Goal: Task Accomplishment & Management: Use online tool/utility

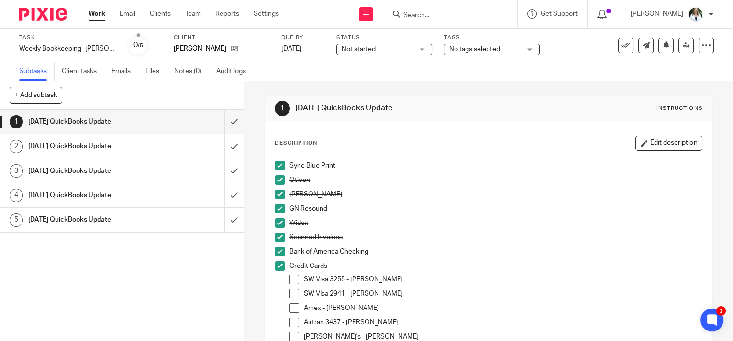
scroll to position [174, 0]
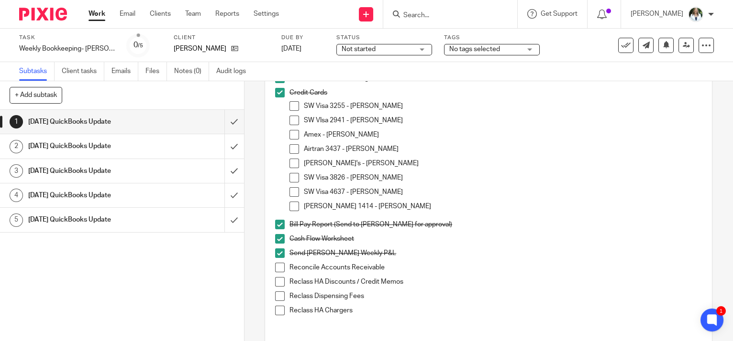
click at [275, 281] on span at bounding box center [280, 282] width 10 height 10
click at [275, 294] on span at bounding box center [280, 297] width 10 height 10
click at [275, 313] on span at bounding box center [280, 311] width 10 height 10
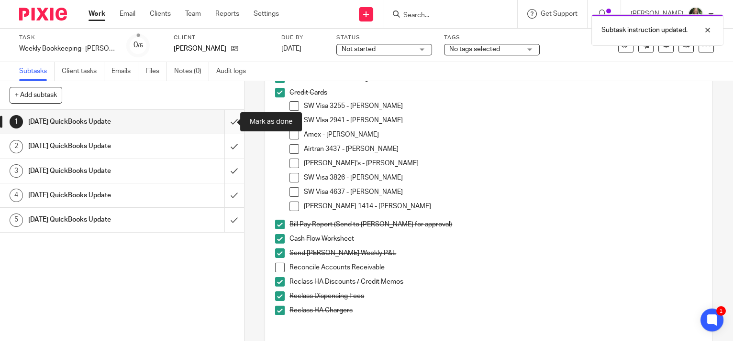
click at [224, 122] on input "submit" at bounding box center [122, 122] width 244 height 24
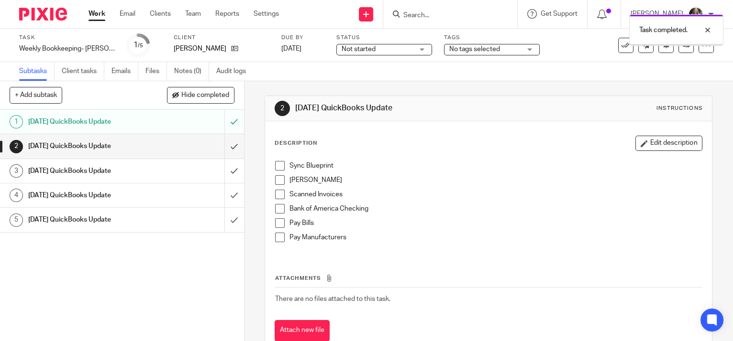
click at [270, 167] on div "Sync Blueprint Starkey Scanned Invoices Bank of America Checking Pay Bills Pay …" at bounding box center [488, 205] width 436 height 98
click at [277, 169] on span at bounding box center [280, 166] width 10 height 10
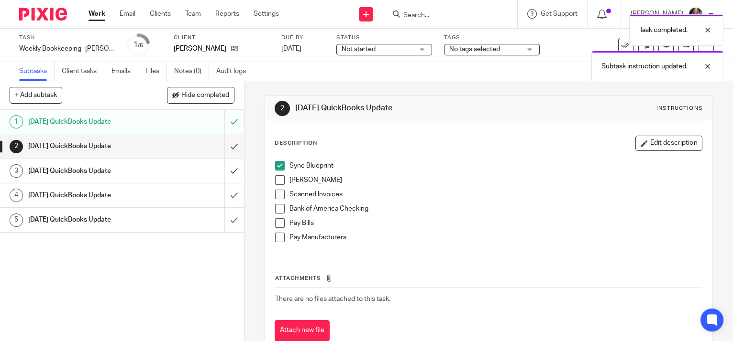
click at [276, 180] on span at bounding box center [280, 181] width 10 height 10
click at [275, 195] on span at bounding box center [280, 195] width 10 height 10
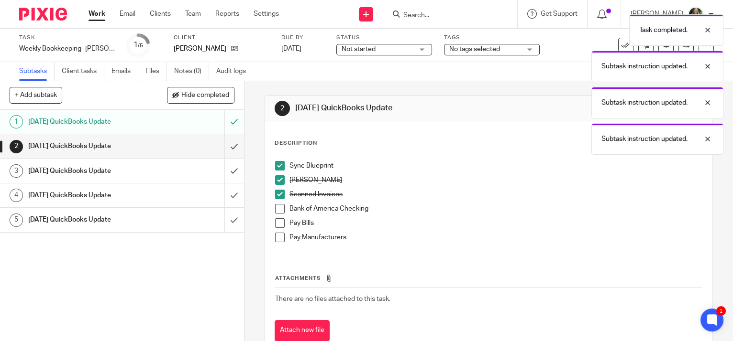
click at [277, 209] on span at bounding box center [280, 209] width 10 height 10
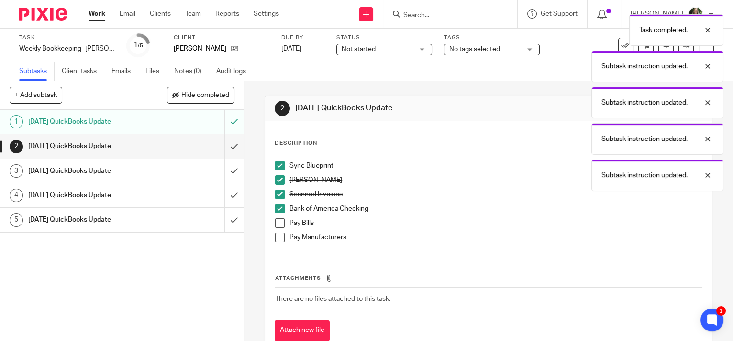
click at [96, 16] on link "Work" at bounding box center [96, 14] width 17 height 10
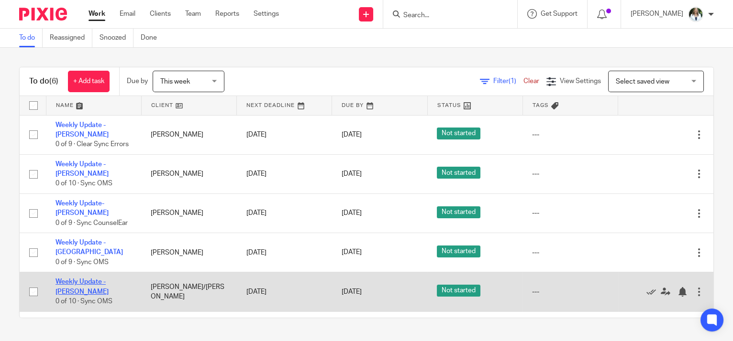
click at [90, 286] on link "Weekly Update - [PERSON_NAME]" at bounding box center [81, 287] width 53 height 16
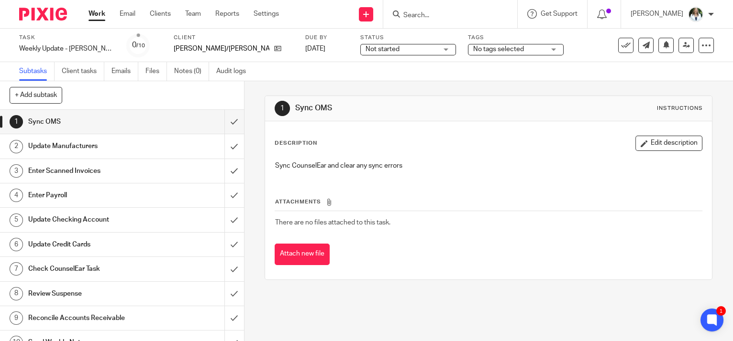
click at [99, 14] on link "Work" at bounding box center [96, 14] width 17 height 10
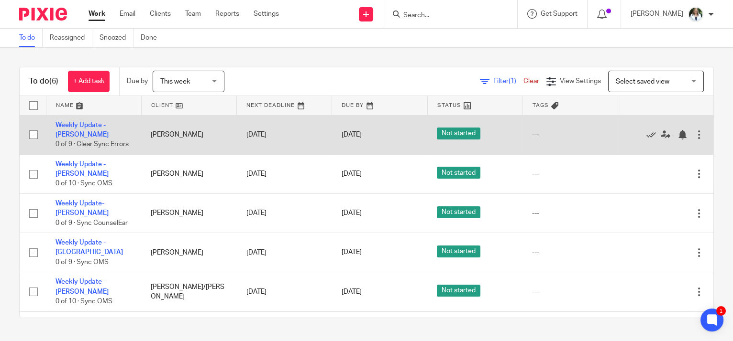
click at [694, 140] on div at bounding box center [699, 135] width 10 height 10
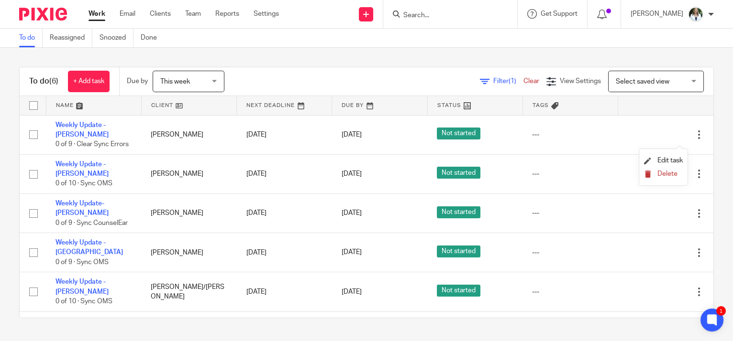
click at [664, 173] on span "Delete" at bounding box center [667, 174] width 20 height 7
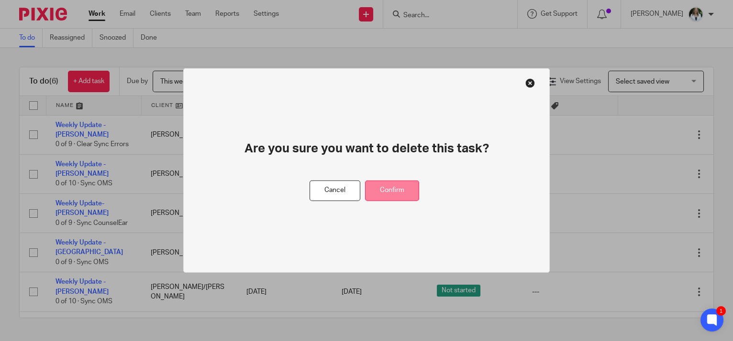
click at [376, 191] on button "Confirm" at bounding box center [392, 191] width 54 height 21
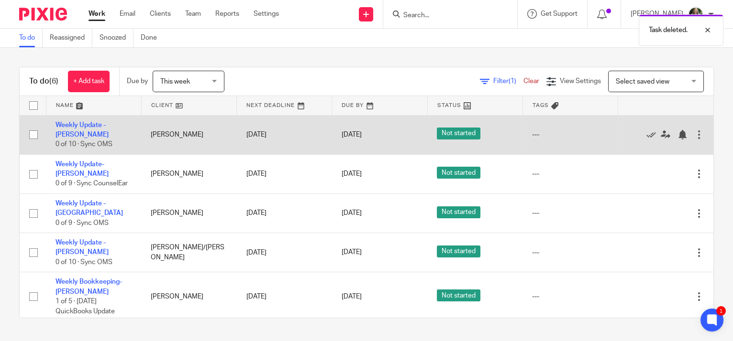
click at [694, 134] on div at bounding box center [699, 135] width 10 height 10
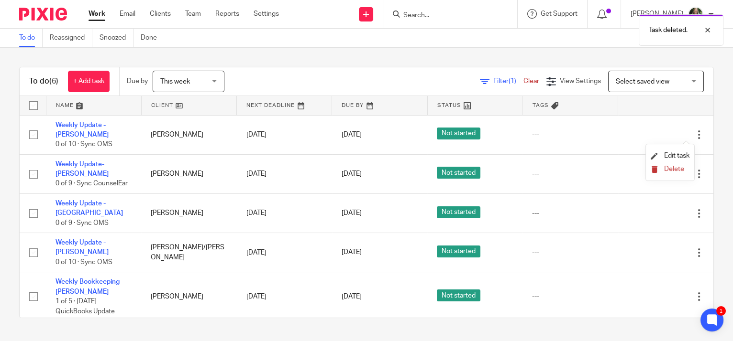
click at [670, 169] on span "Delete" at bounding box center [674, 169] width 20 height 7
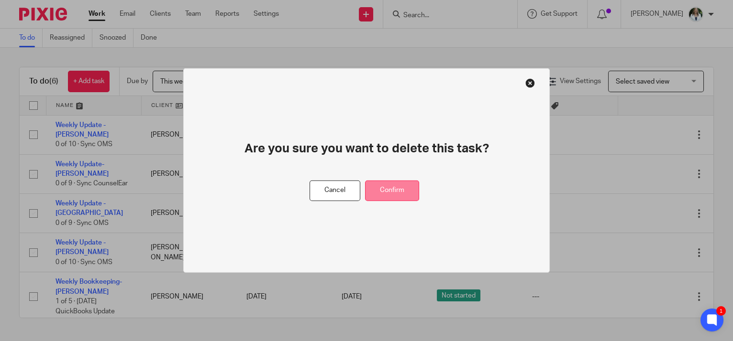
click at [407, 190] on button "Confirm" at bounding box center [392, 191] width 54 height 21
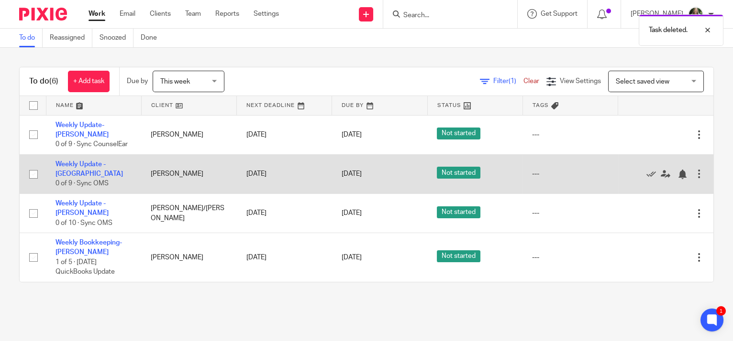
click at [694, 170] on div at bounding box center [699, 174] width 10 height 10
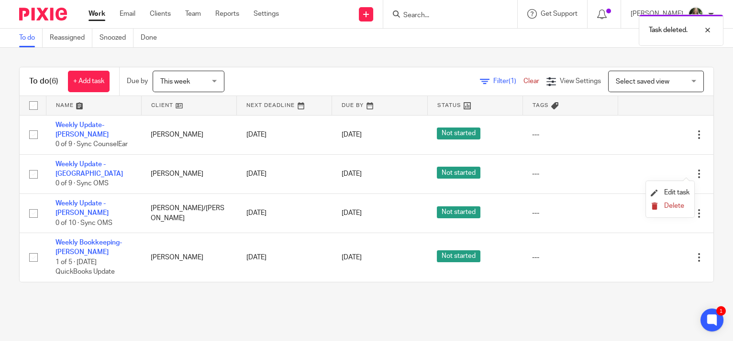
click at [669, 208] on span "Delete" at bounding box center [674, 206] width 20 height 7
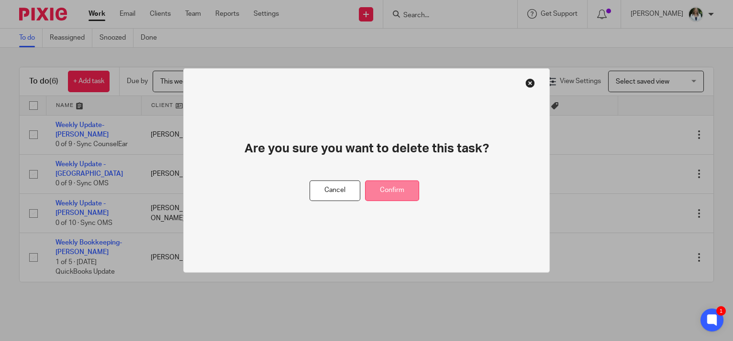
click at [413, 193] on button "Confirm" at bounding box center [392, 191] width 54 height 21
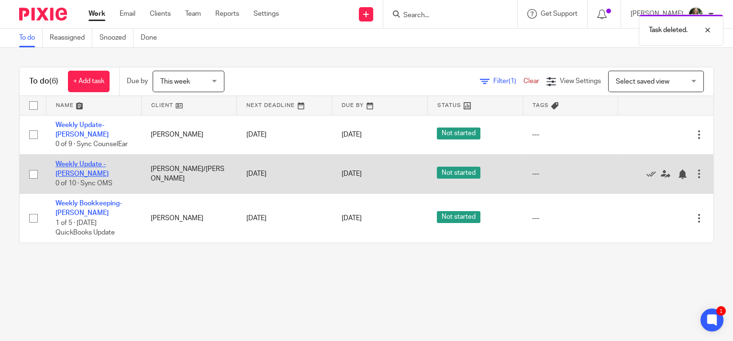
click at [82, 164] on link "Weekly Update - [PERSON_NAME]" at bounding box center [81, 169] width 53 height 16
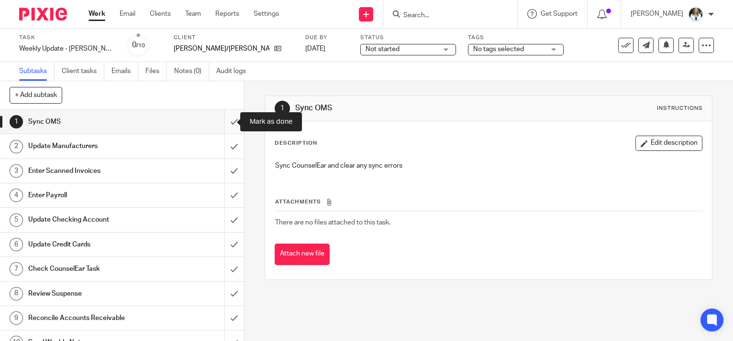
click at [230, 119] on input "submit" at bounding box center [122, 122] width 244 height 24
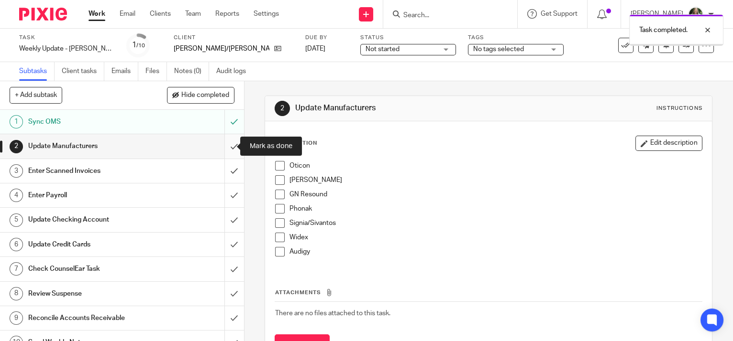
click at [224, 146] on input "submit" at bounding box center [122, 146] width 244 height 24
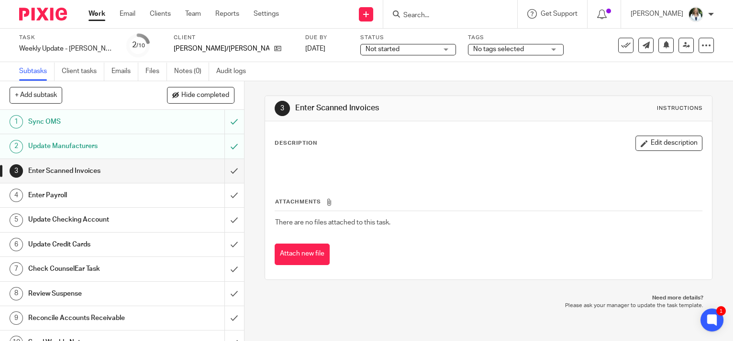
click at [624, 240] on div "Attachments There are no files attached to this task. Attach new file" at bounding box center [489, 221] width 428 height 87
click at [224, 165] on input "submit" at bounding box center [122, 171] width 244 height 24
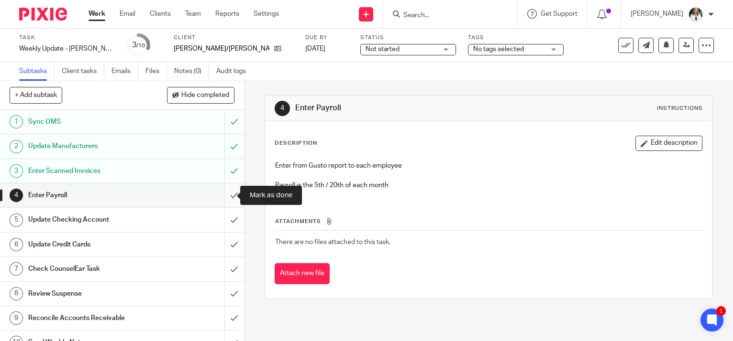
click at [225, 190] on input "submit" at bounding box center [122, 196] width 244 height 24
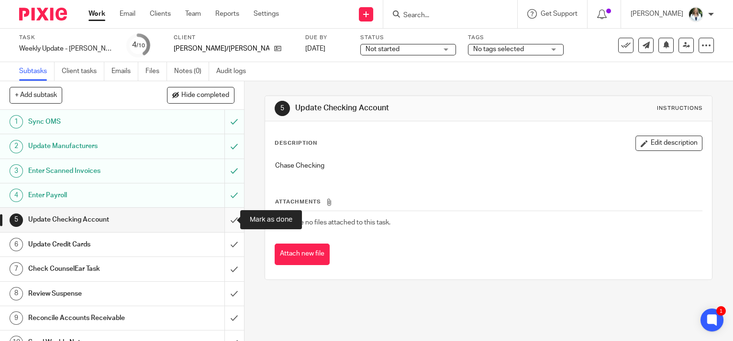
click at [226, 218] on input "submit" at bounding box center [122, 220] width 244 height 24
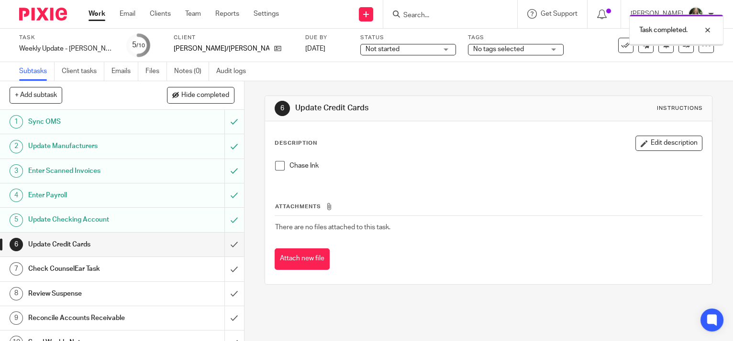
click at [223, 241] on input "submit" at bounding box center [122, 245] width 244 height 24
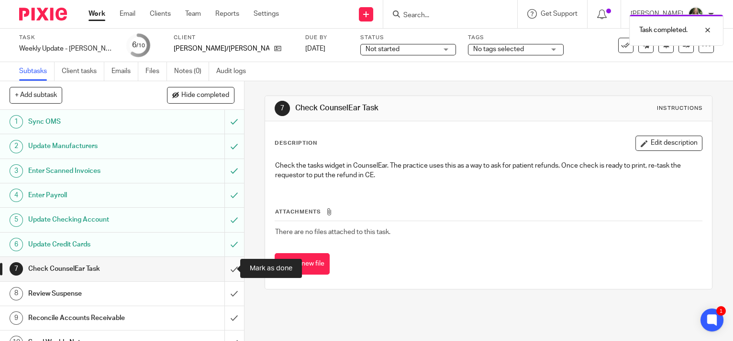
click at [220, 269] on input "submit" at bounding box center [122, 269] width 244 height 24
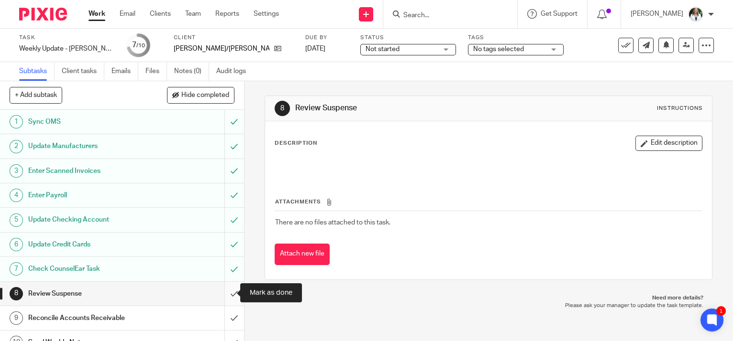
click at [222, 293] on input "submit" at bounding box center [122, 294] width 244 height 24
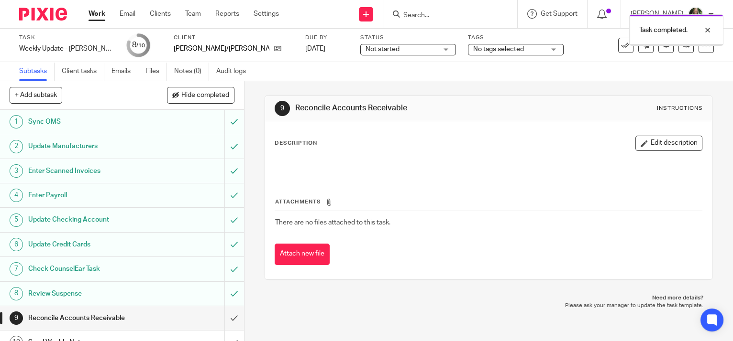
scroll to position [13, 0]
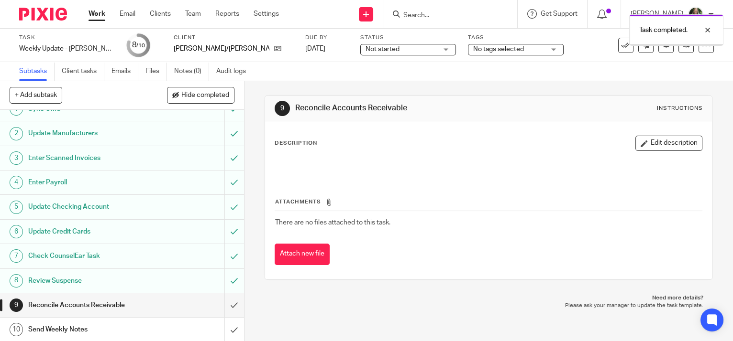
click h1 "Send Weekly Notes"
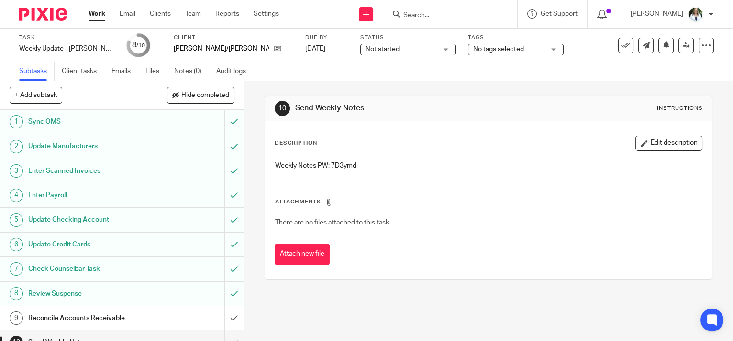
click at [343, 165] on p "Weekly Notes PW: 7D3ymd" at bounding box center [488, 166] width 427 height 10
click at [344, 165] on p "Weekly Notes PW: 7D3ymd" at bounding box center [488, 166] width 427 height 10
copy p "7D3ymd"
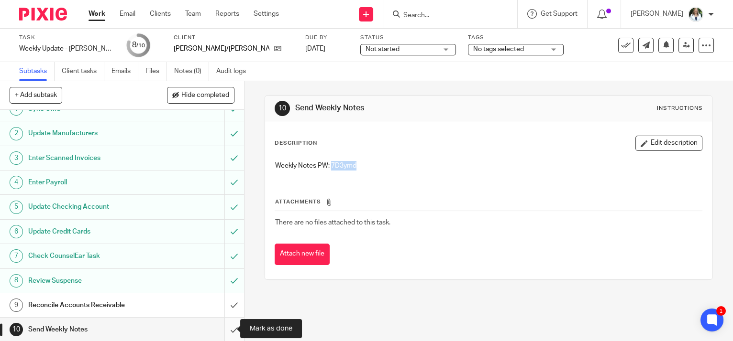
click at [224, 330] on input "submit" at bounding box center [122, 330] width 244 height 24
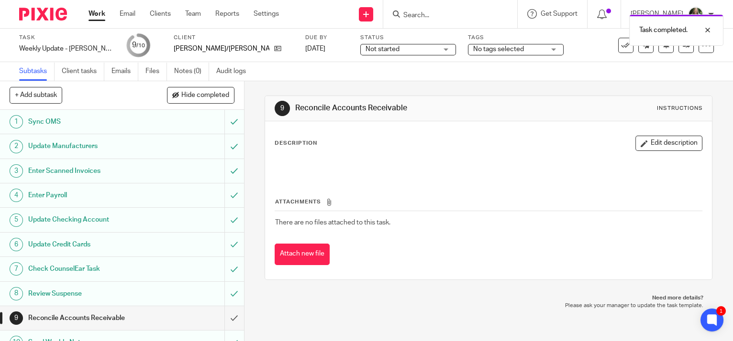
click at [100, 12] on link "Work" at bounding box center [96, 14] width 17 height 10
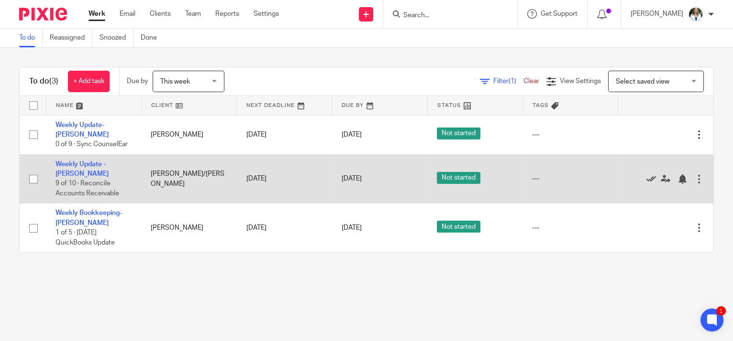
click at [646, 176] on icon at bounding box center [651, 180] width 10 height 10
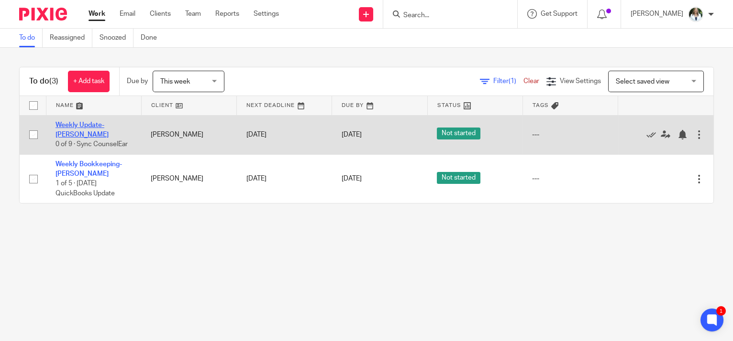
click at [92, 125] on link "Weekly Update- [PERSON_NAME]" at bounding box center [81, 130] width 53 height 16
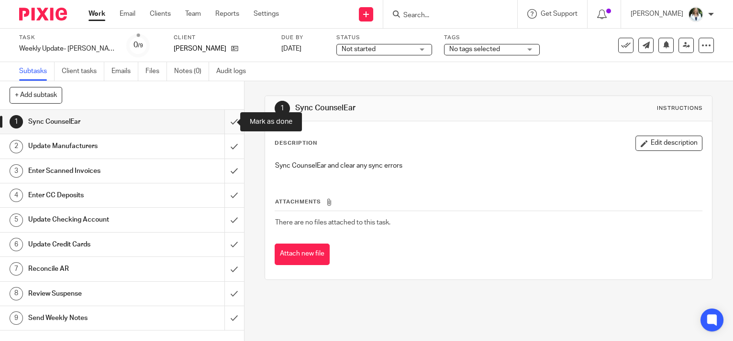
click at [225, 120] on input "submit" at bounding box center [122, 122] width 244 height 24
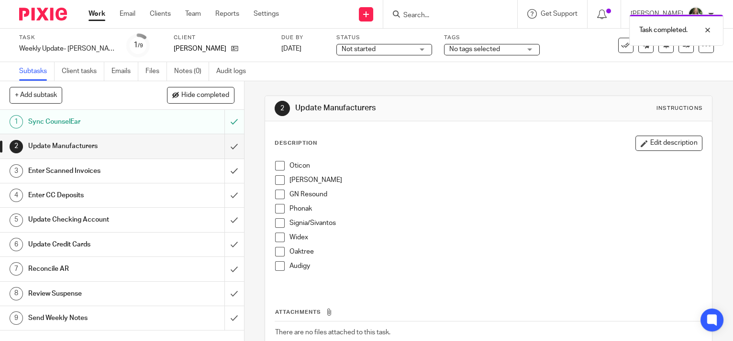
click at [224, 148] on input "submit" at bounding box center [122, 146] width 244 height 24
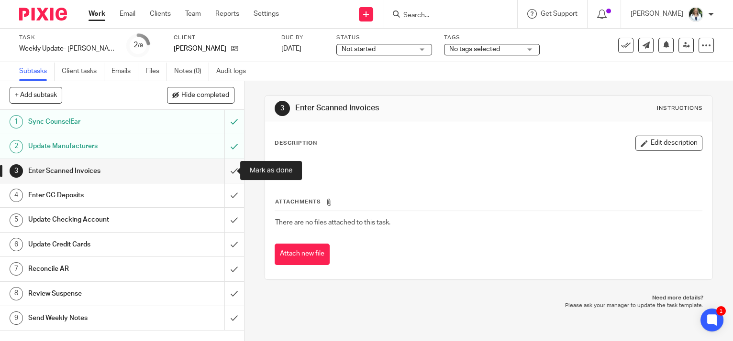
click at [224, 170] on input "submit" at bounding box center [122, 171] width 244 height 24
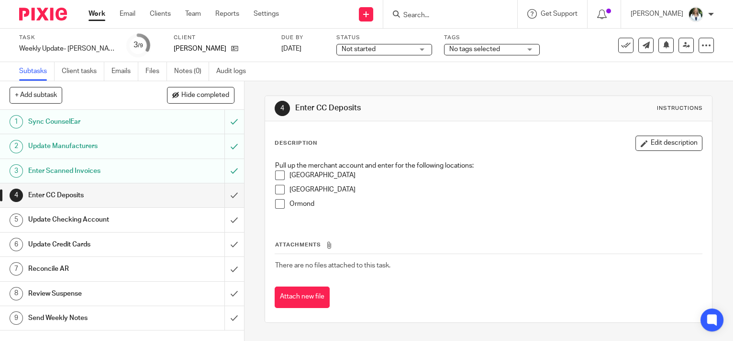
click at [225, 195] on input "submit" at bounding box center [122, 196] width 244 height 24
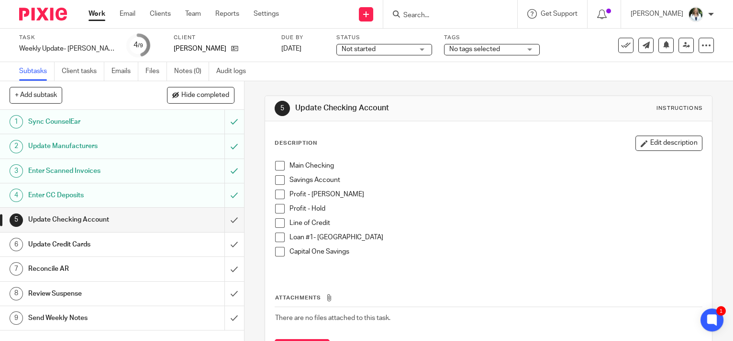
click at [281, 170] on li "Main Checking" at bounding box center [488, 168] width 427 height 14
click at [277, 162] on span at bounding box center [280, 166] width 10 height 10
drag, startPoint x: 278, startPoint y: 177, endPoint x: 276, endPoint y: 196, distance: 18.2
click at [278, 179] on span at bounding box center [280, 181] width 10 height 10
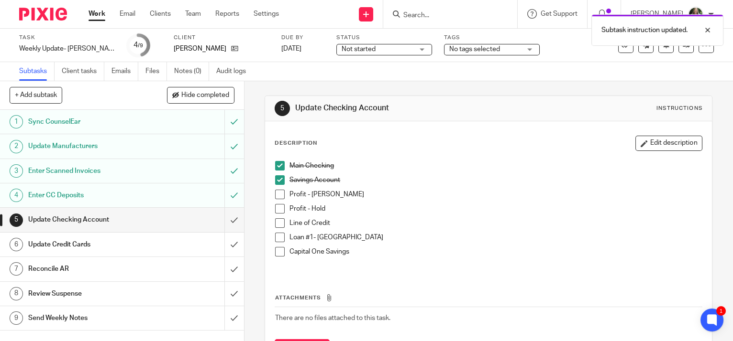
click at [277, 209] on span at bounding box center [280, 209] width 10 height 10
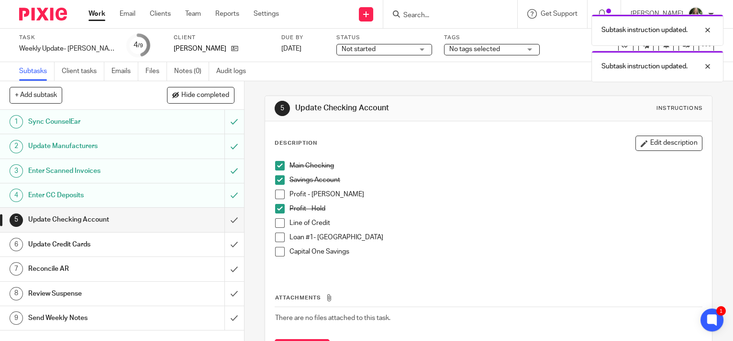
click at [275, 226] on span at bounding box center [280, 224] width 10 height 10
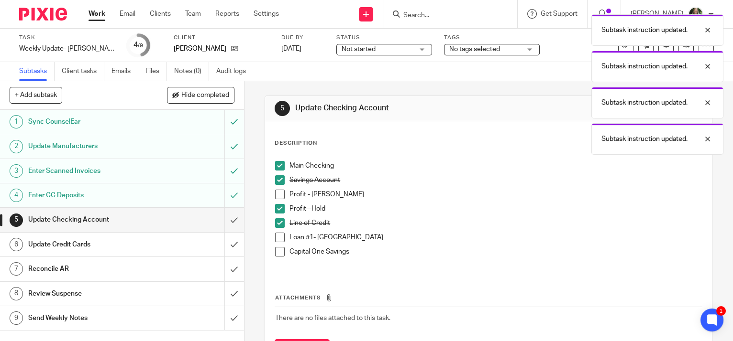
click at [277, 191] on span at bounding box center [280, 195] width 10 height 10
click at [275, 235] on span at bounding box center [280, 238] width 10 height 10
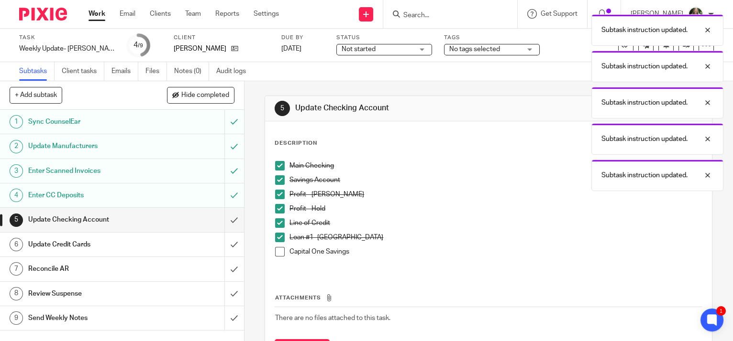
click at [275, 252] on span at bounding box center [280, 252] width 10 height 10
click at [224, 220] on input "submit" at bounding box center [122, 220] width 244 height 24
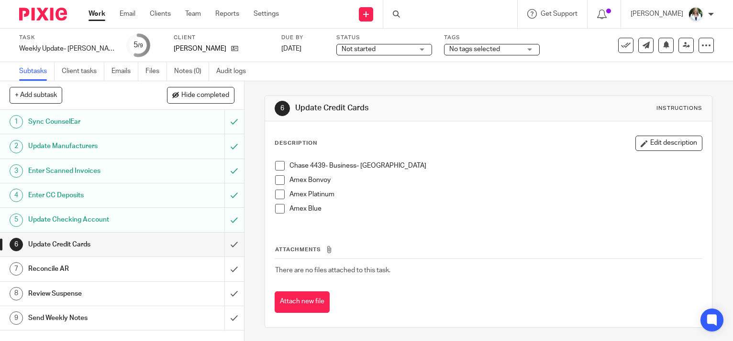
click at [276, 166] on span at bounding box center [280, 166] width 10 height 10
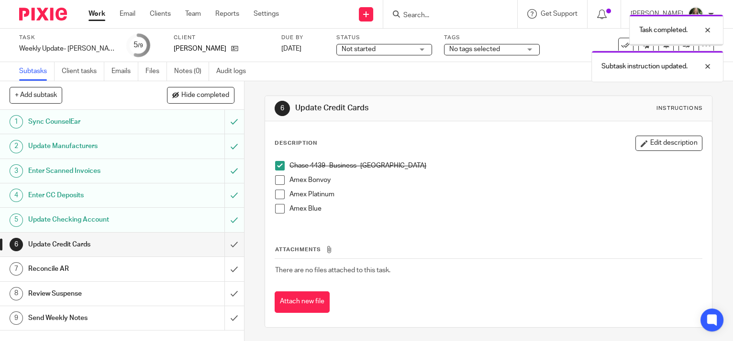
click at [275, 199] on li "Amex Platinum" at bounding box center [488, 197] width 427 height 14
click at [278, 177] on span at bounding box center [280, 181] width 10 height 10
click at [278, 198] on span at bounding box center [280, 195] width 10 height 10
click at [277, 210] on span at bounding box center [280, 209] width 10 height 10
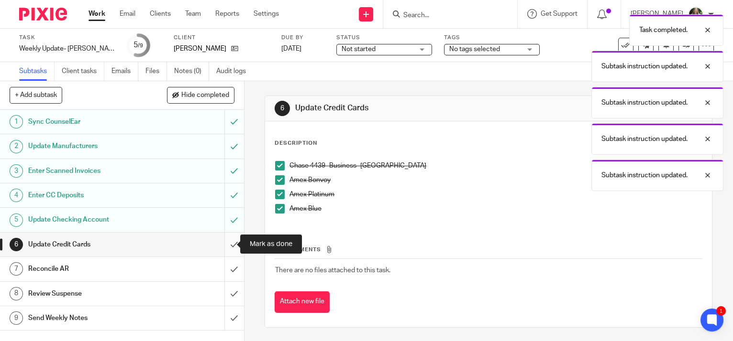
click at [221, 245] on input "submit" at bounding box center [122, 245] width 244 height 24
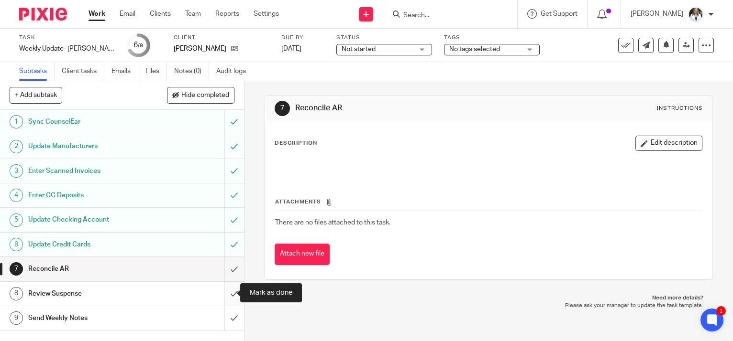
click at [224, 291] on input "submit" at bounding box center [122, 294] width 244 height 24
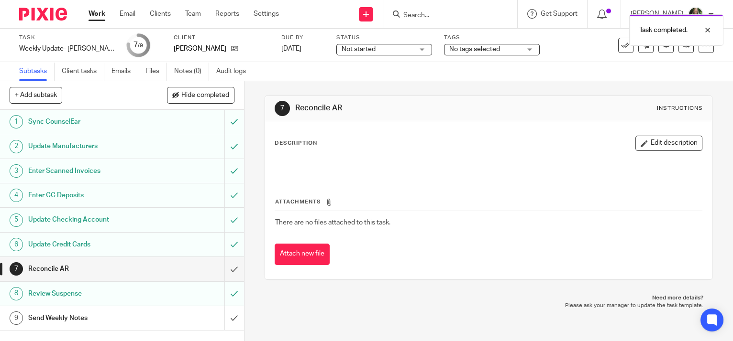
click at [115, 323] on h1 "Send Weekly Notes" at bounding box center [90, 318] width 124 height 14
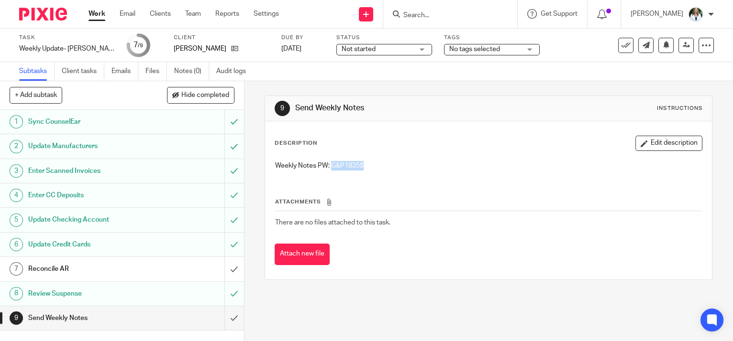
drag, startPoint x: 372, startPoint y: 161, endPoint x: 330, endPoint y: 164, distance: 42.6
click at [330, 164] on p "Weekly Notes PW: G&P1835$" at bounding box center [488, 166] width 427 height 10
copy p "G&P1835$"
click at [371, 165] on p "Weekly Notes PW: G&P1835$" at bounding box center [488, 166] width 427 height 10
drag, startPoint x: 361, startPoint y: 165, endPoint x: 329, endPoint y: 166, distance: 31.6
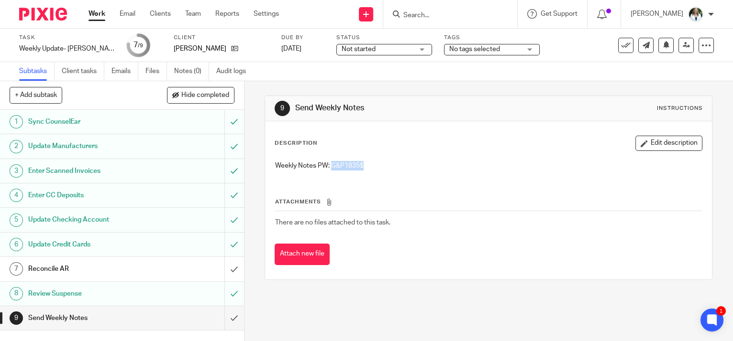
click at [329, 166] on p "Weekly Notes PW: G&P1835$" at bounding box center [488, 166] width 427 height 10
copy p "G&P1835$"
click at [219, 319] on input "submit" at bounding box center [122, 319] width 244 height 24
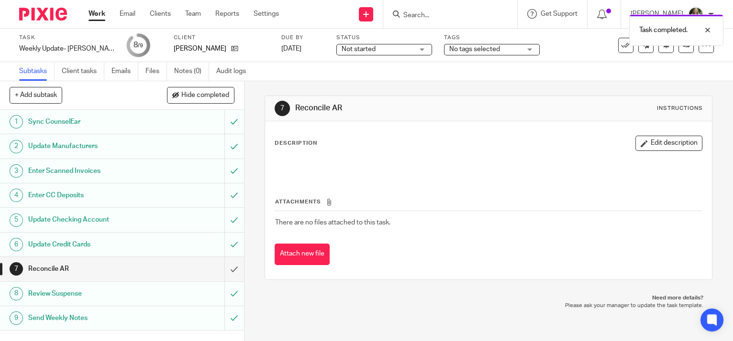
click at [96, 14] on link "Work" at bounding box center [96, 14] width 17 height 10
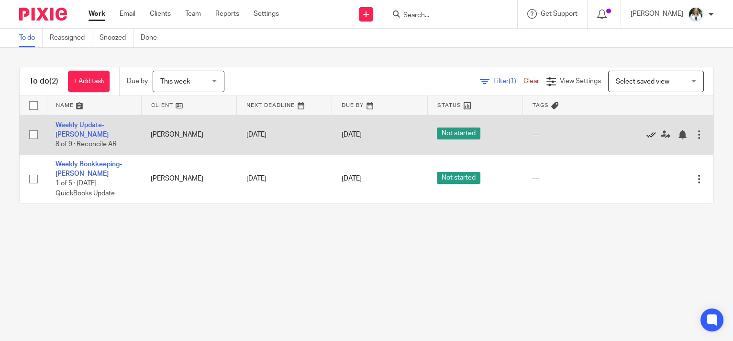
click at [646, 133] on icon at bounding box center [651, 135] width 10 height 10
